Goal: Register for event/course

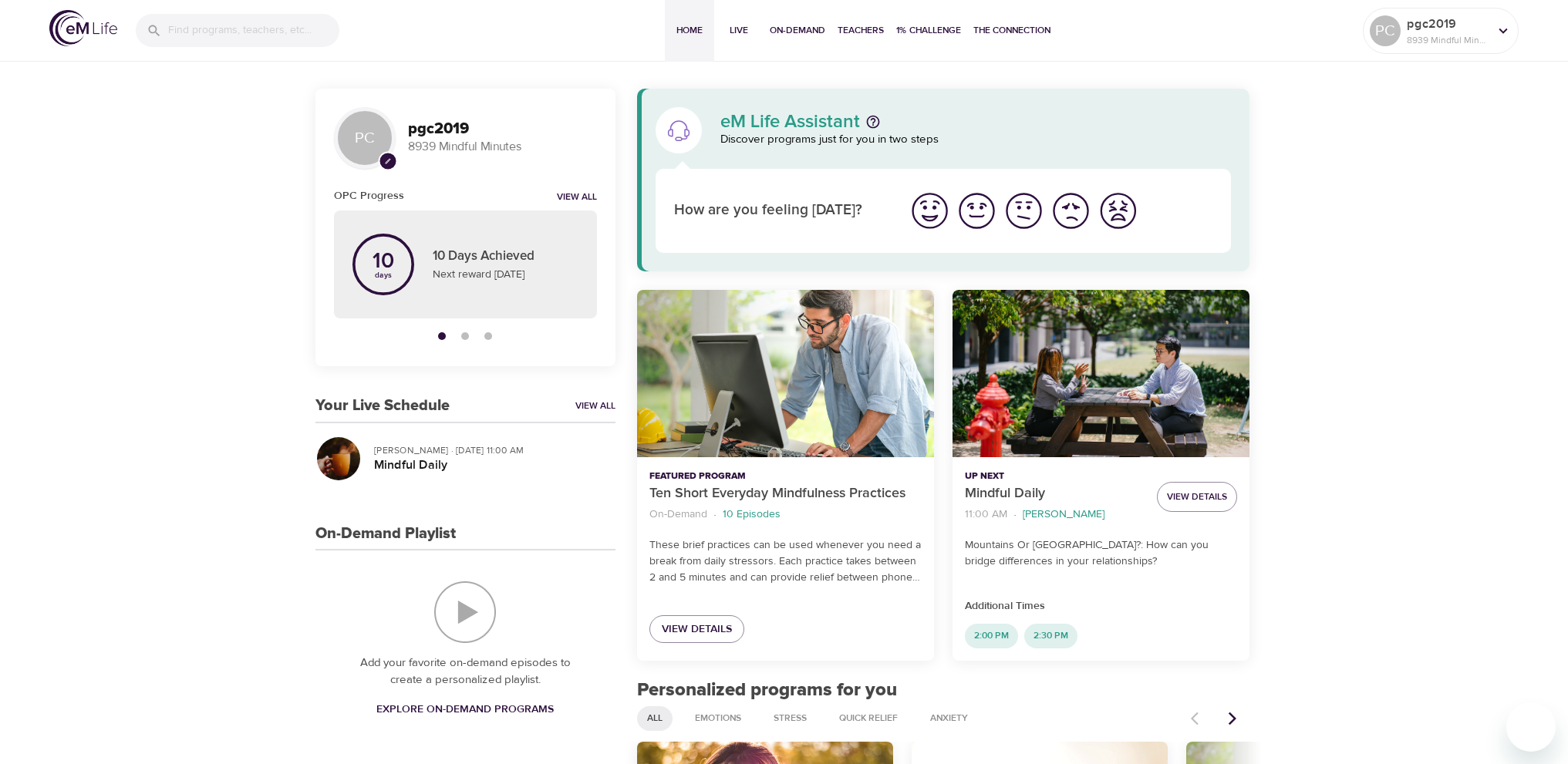
click at [460, 576] on div "Add your favorite on-demand episodes to create a personalized playlist. Explore…" at bounding box center [465, 653] width 300 height 203
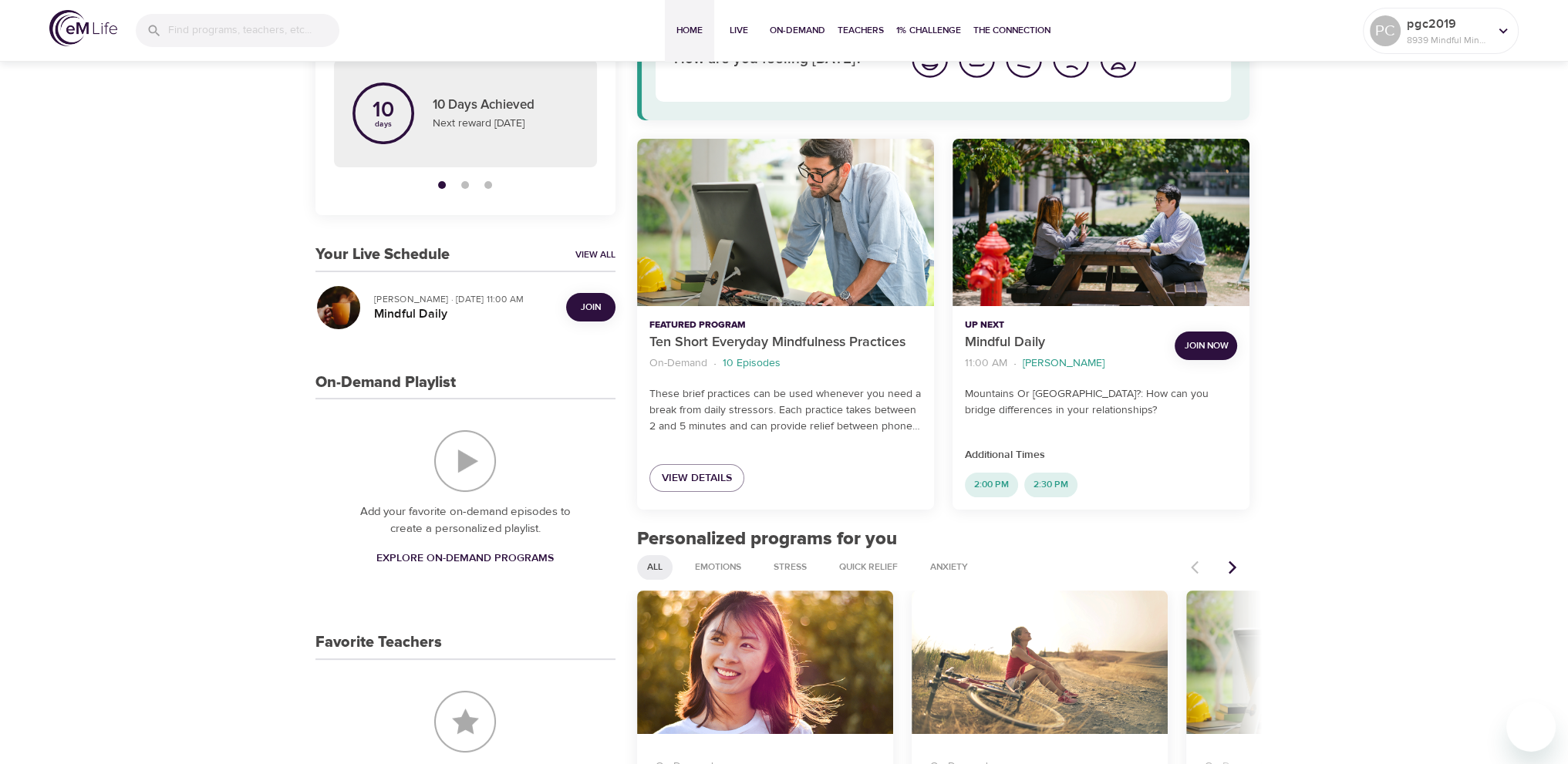
scroll to position [154, 0]
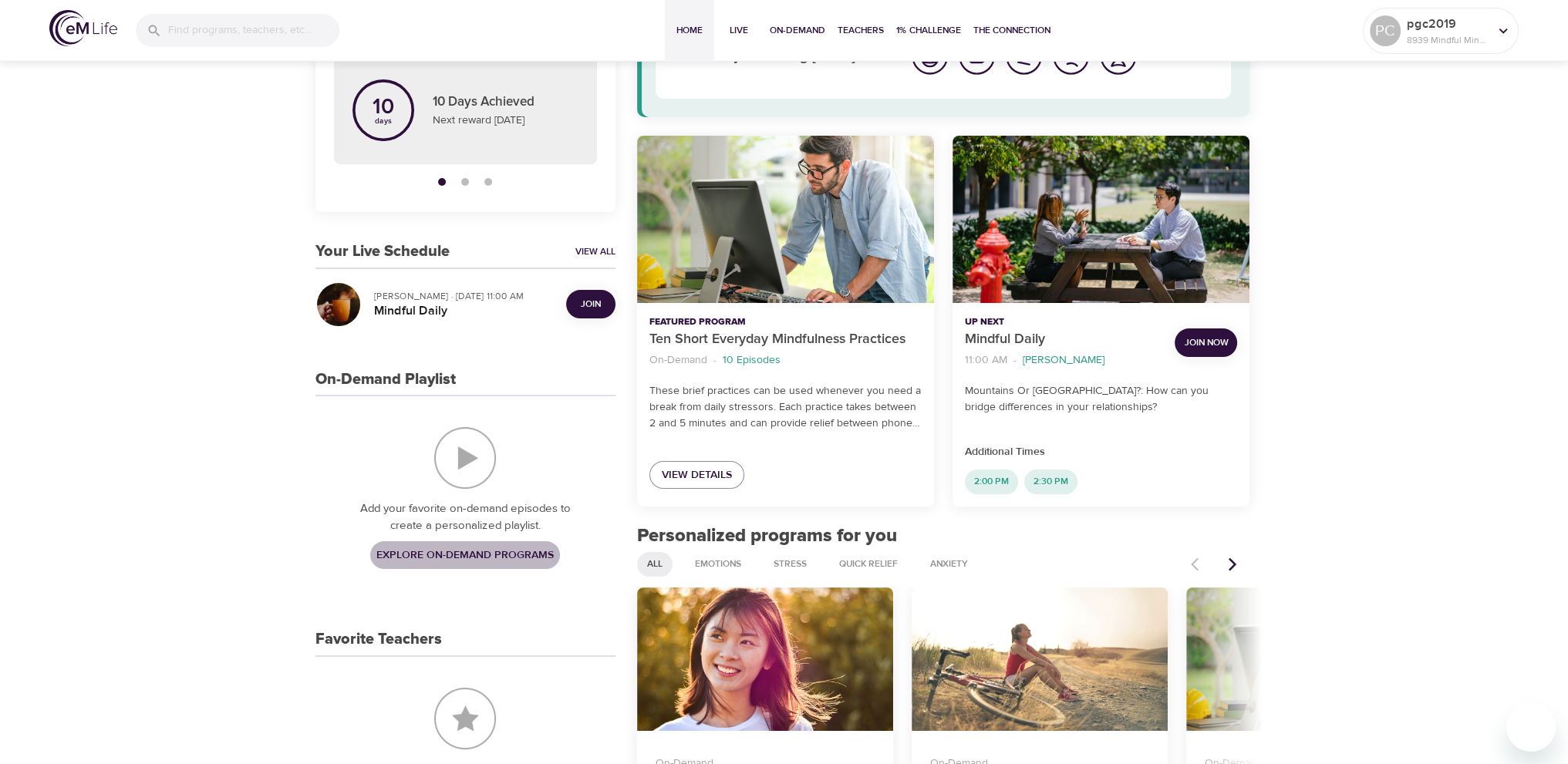
click at [494, 544] on link "Explore On-Demand Programs" at bounding box center [465, 555] width 190 height 28
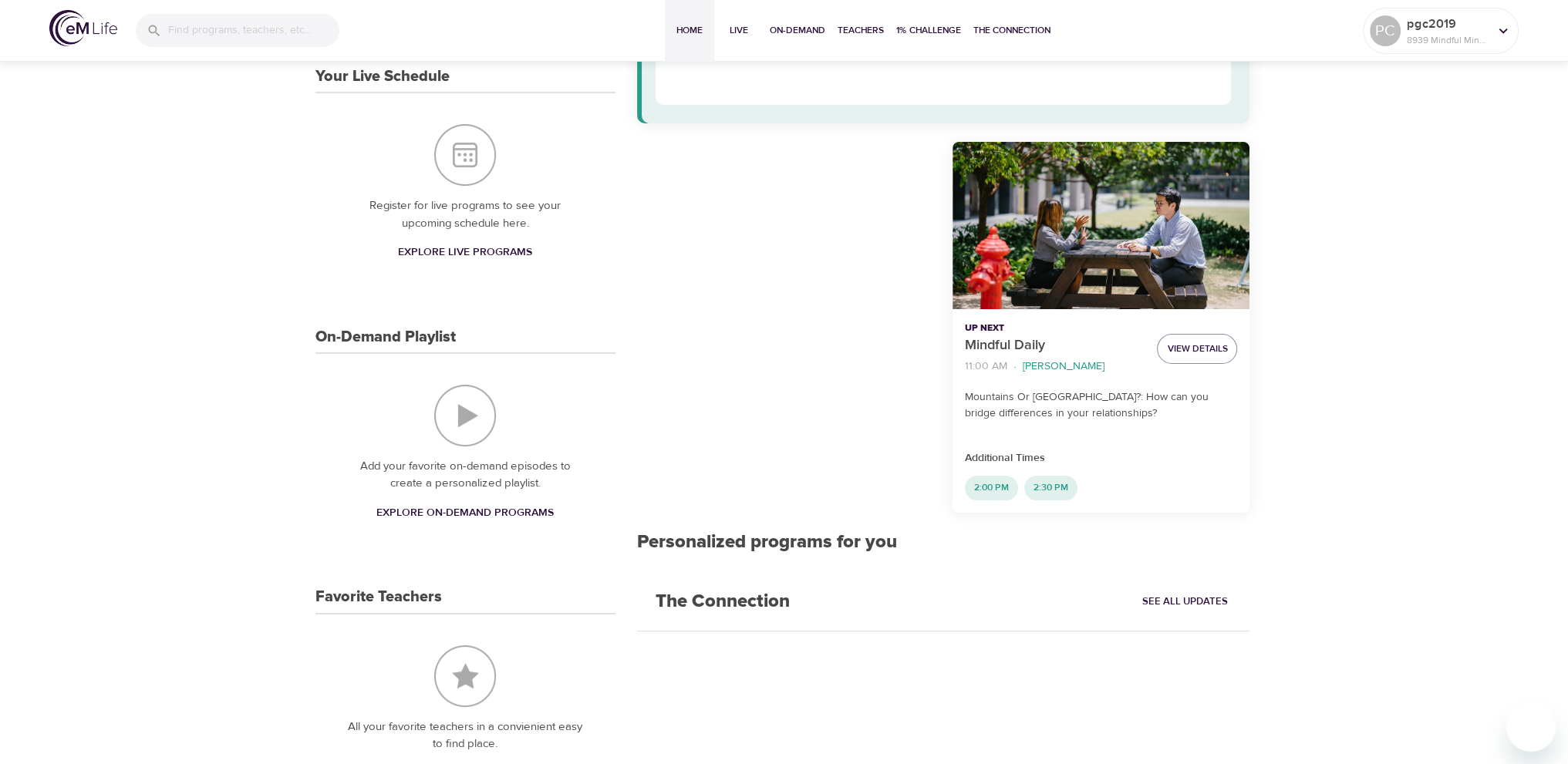
scroll to position [154, 0]
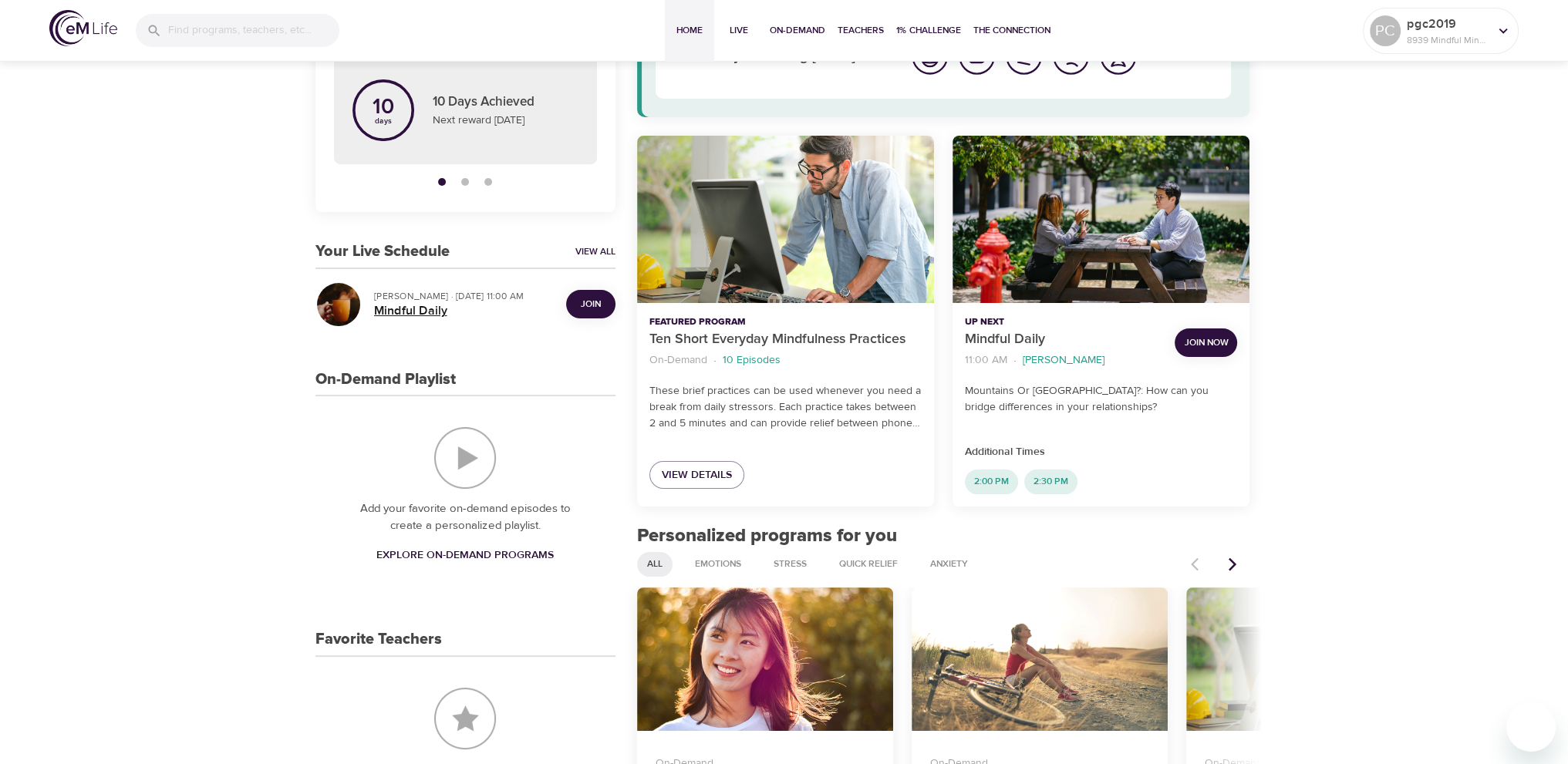
click at [417, 312] on h5 "Mindful Daily" at bounding box center [464, 311] width 180 height 17
click at [591, 309] on span "Join" at bounding box center [591, 304] width 21 height 17
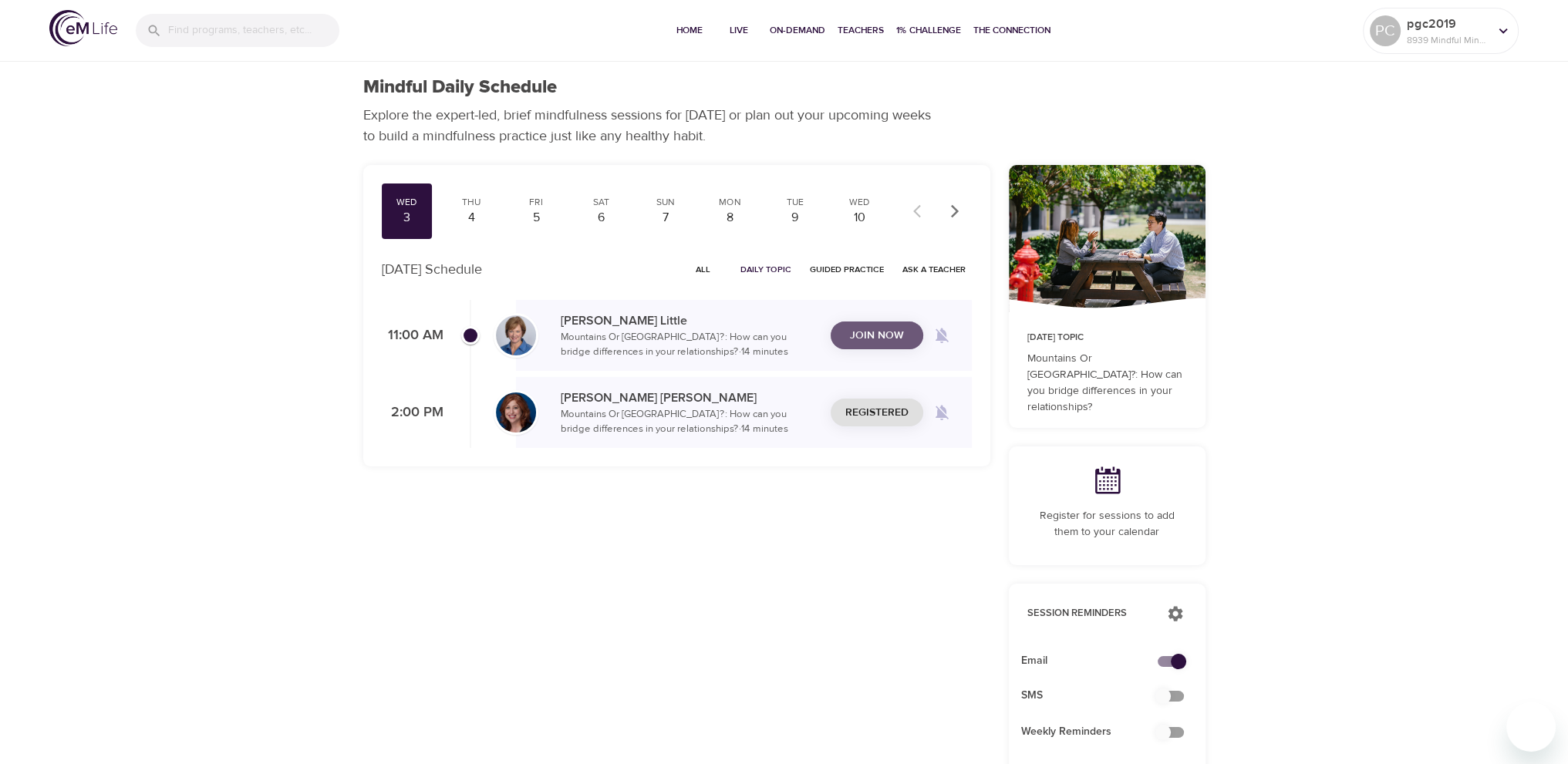
click at [861, 333] on span "Join Now" at bounding box center [876, 336] width 54 height 20
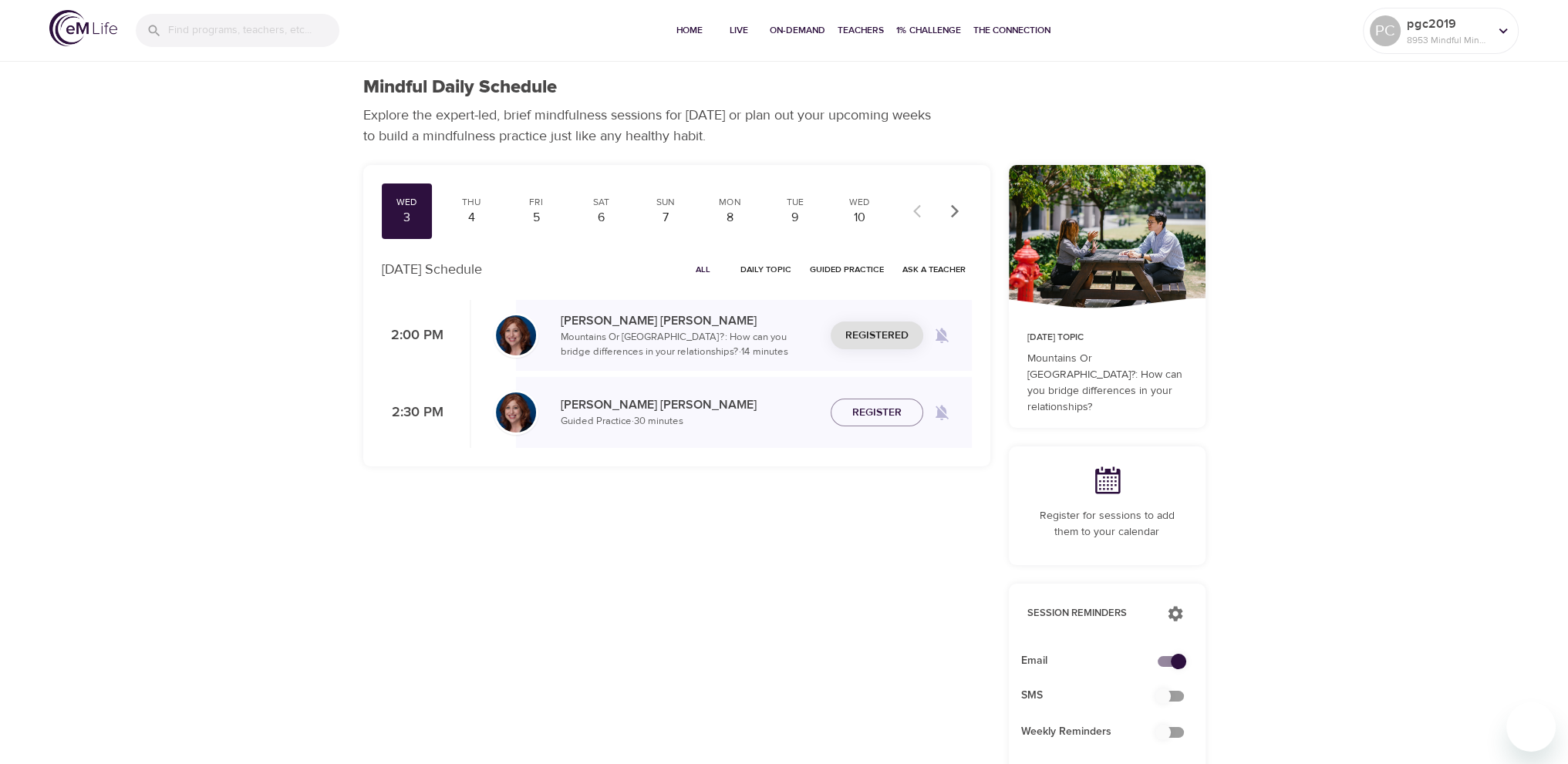
click at [1464, 34] on p "8953 Mindful Minutes" at bounding box center [1448, 40] width 82 height 14
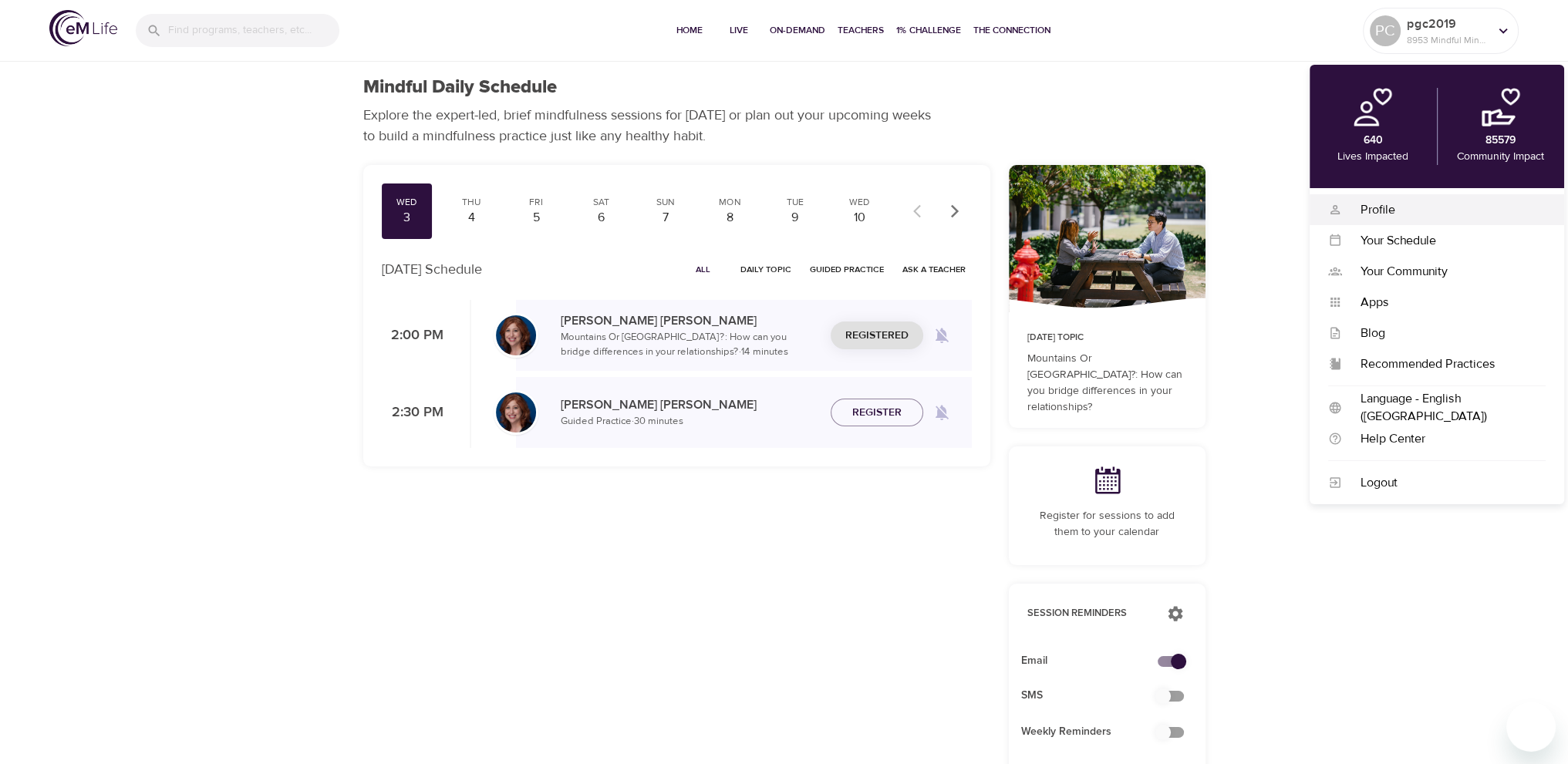
click at [1400, 212] on div "Profile" at bounding box center [1444, 210] width 203 height 18
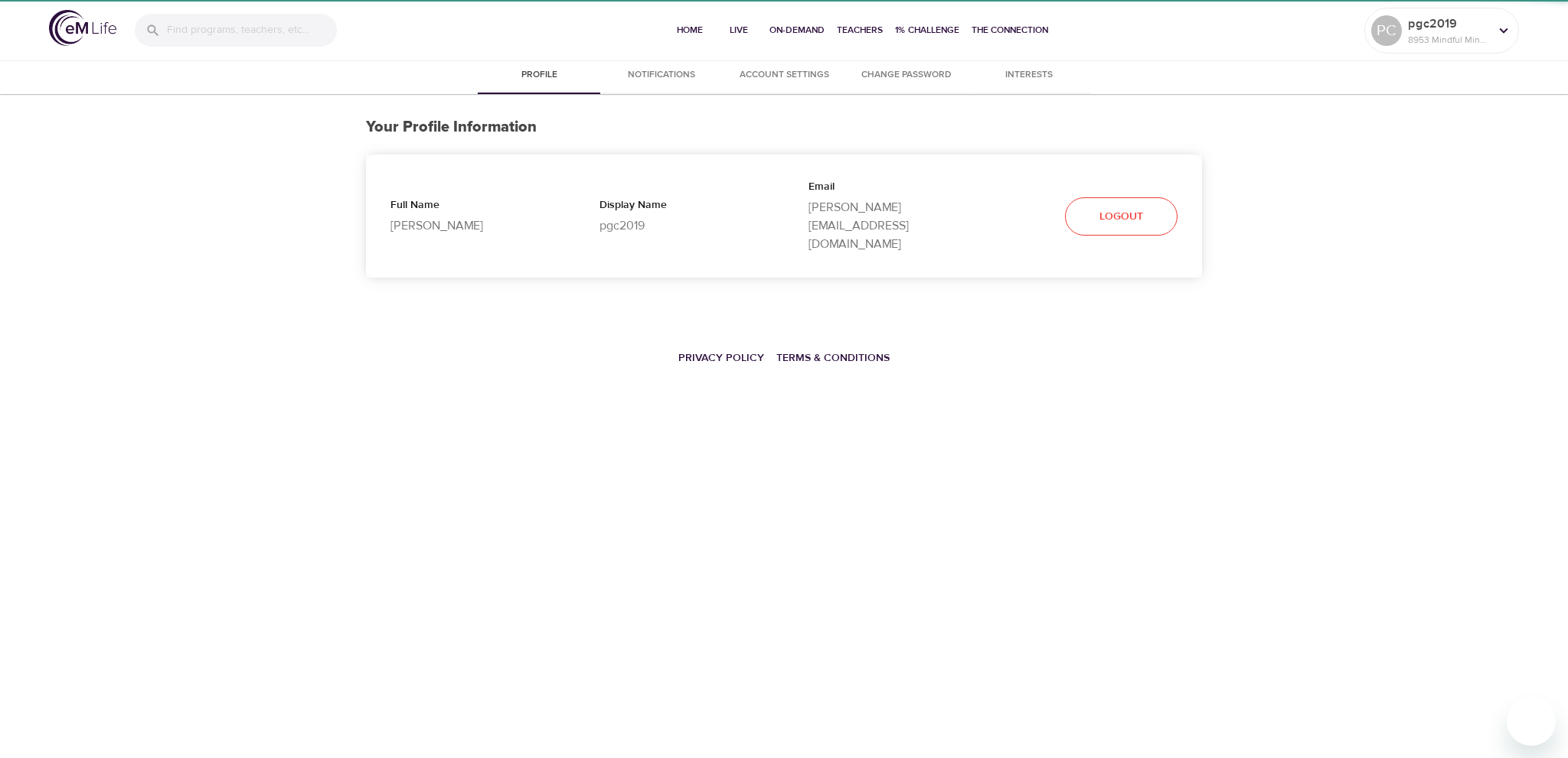
select select "10"
